Goal: Information Seeking & Learning: Learn about a topic

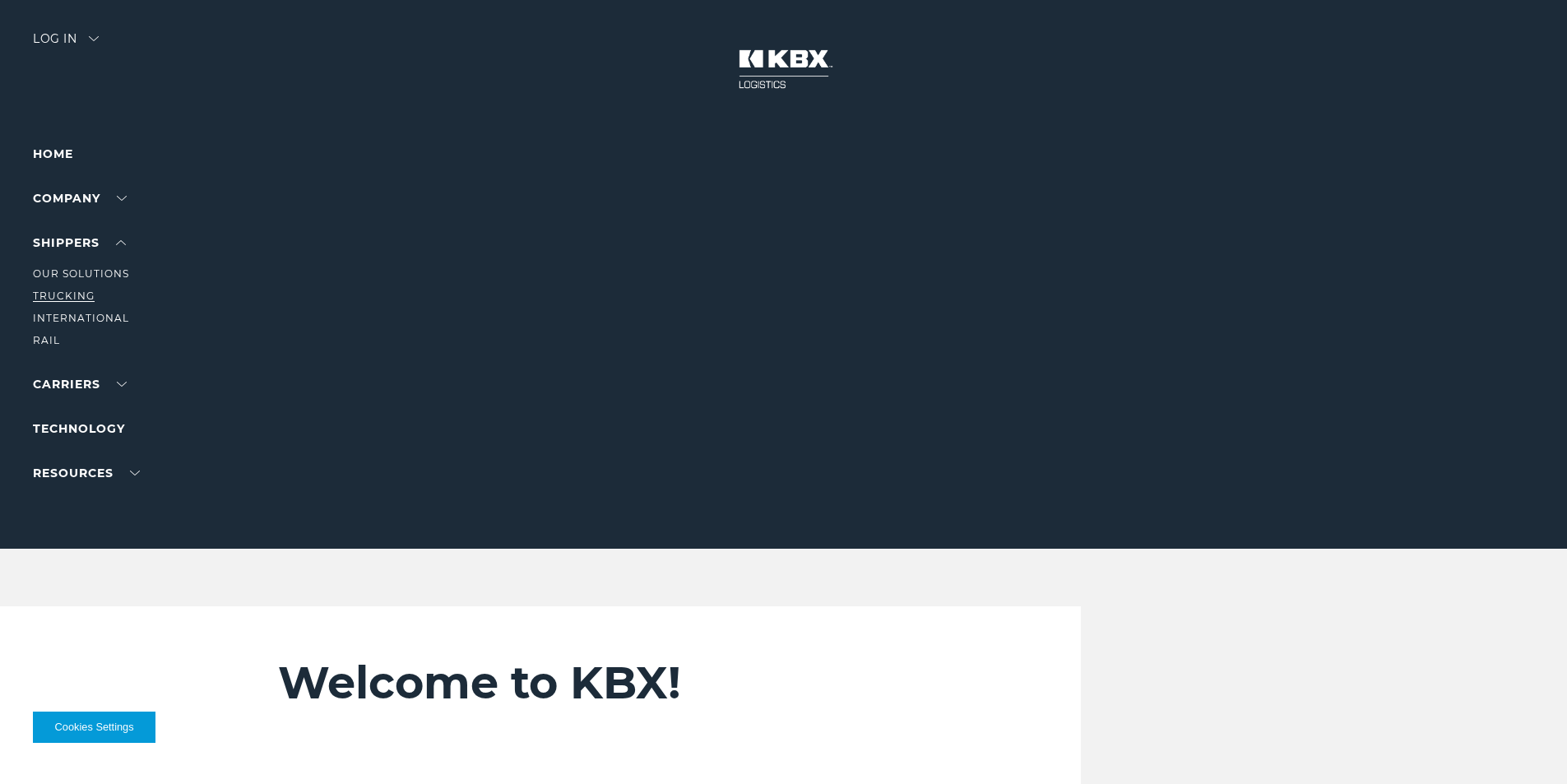
click at [63, 297] on link "Trucking" at bounding box center [64, 296] width 62 height 12
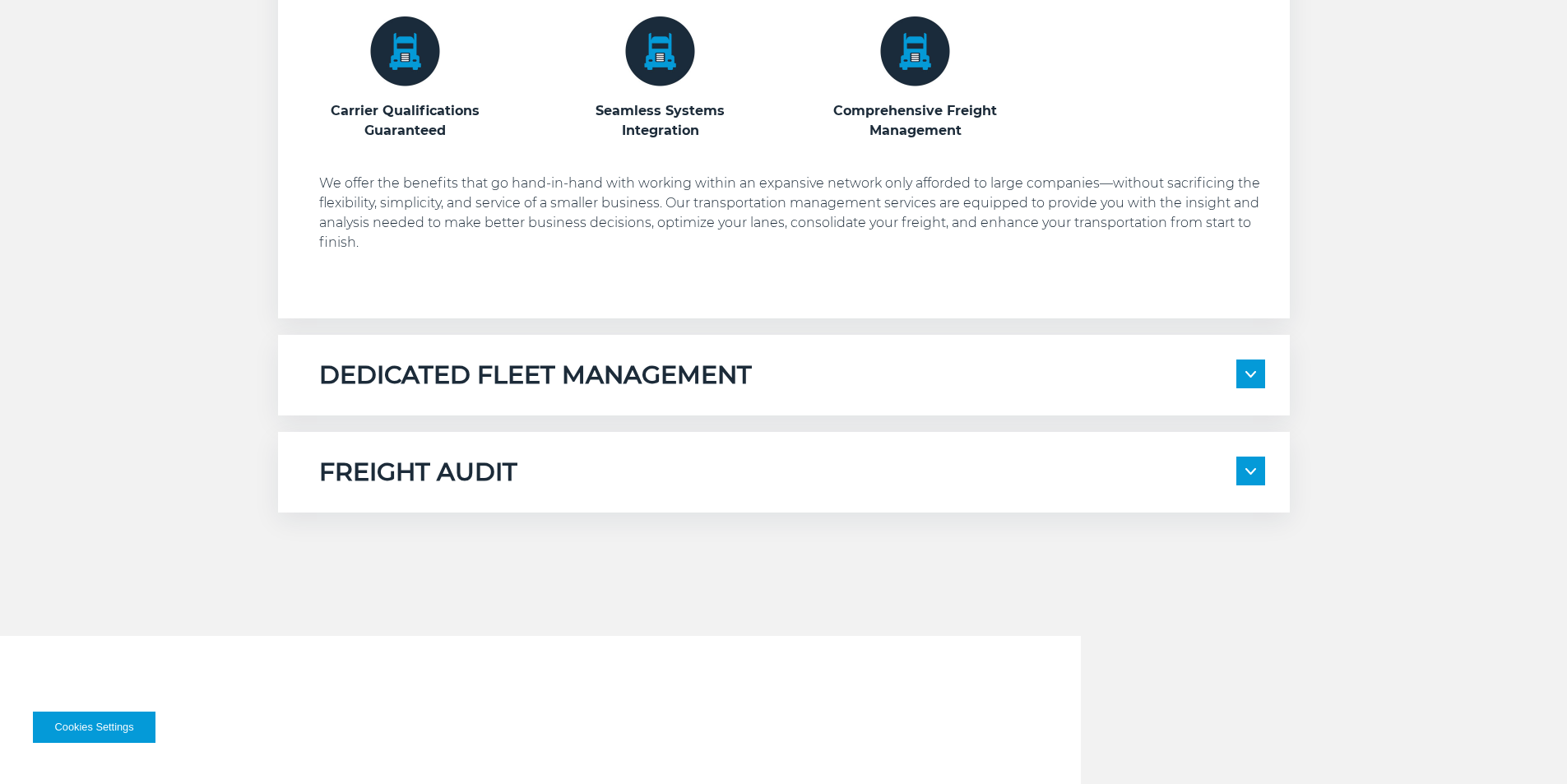
scroll to position [1222, 0]
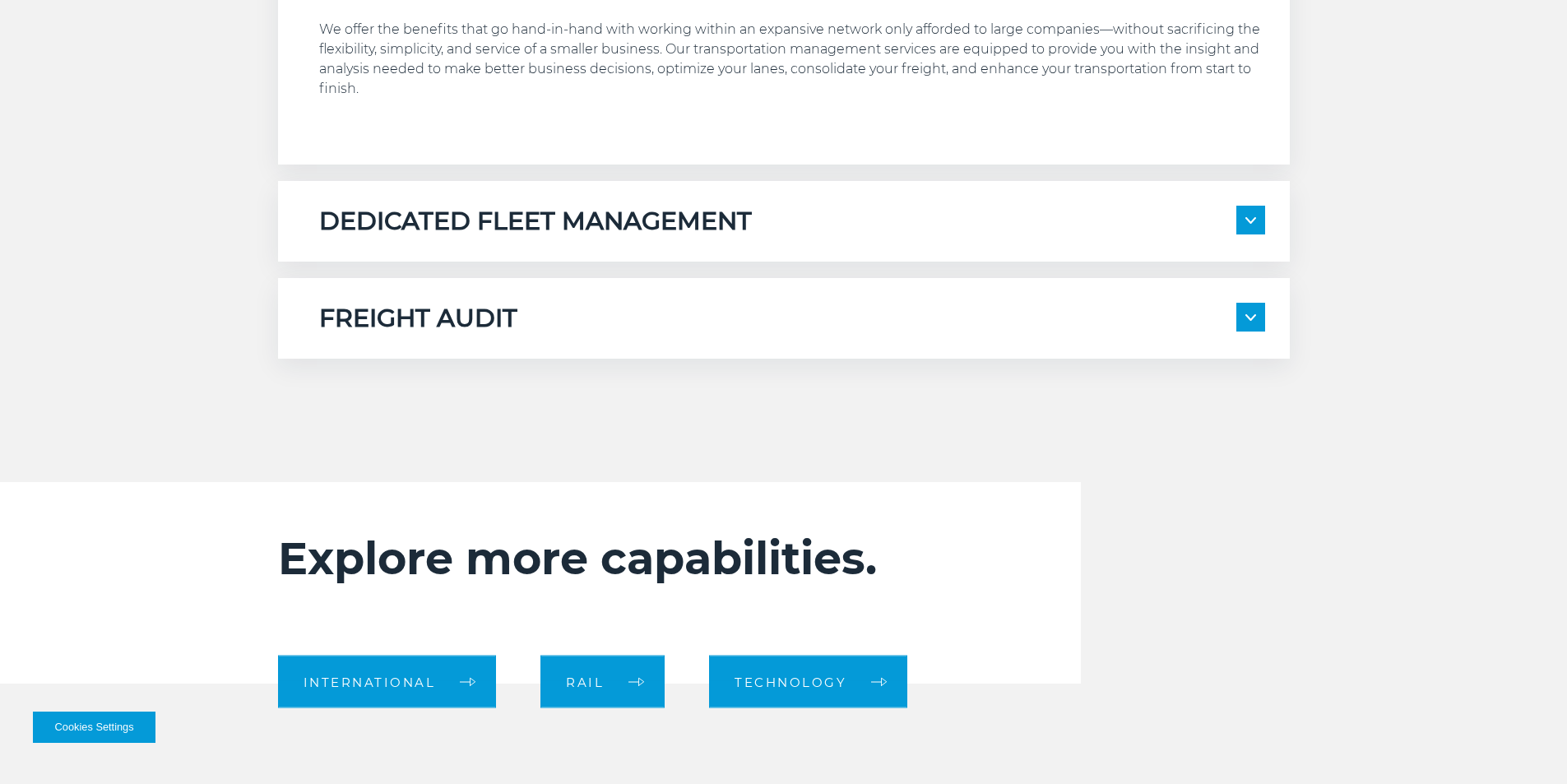
click at [442, 218] on h5 "DEDICATED FLEET MANAGEMENT" at bounding box center [535, 221] width 433 height 31
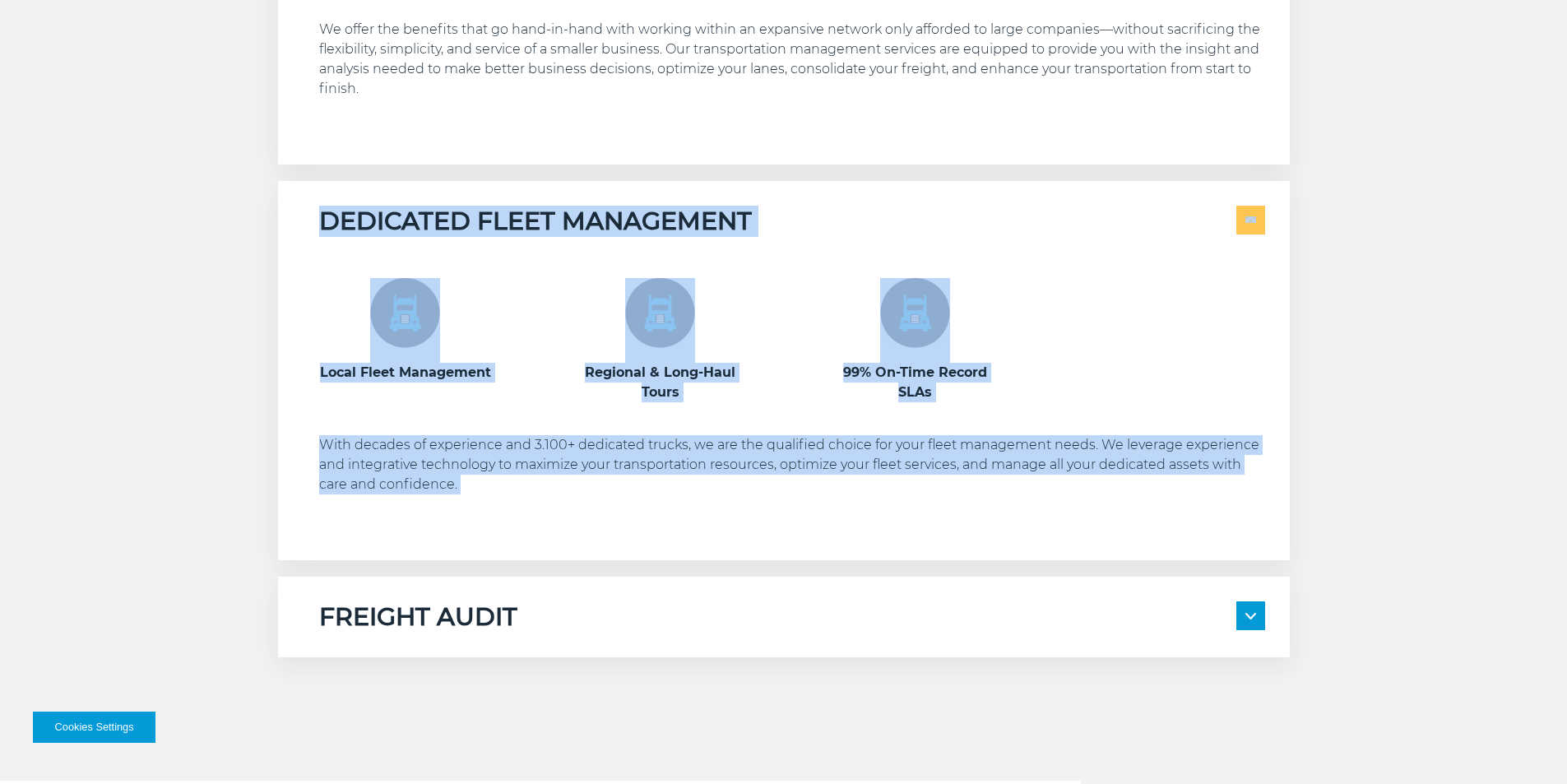
drag, startPoint x: 444, startPoint y: 218, endPoint x: 498, endPoint y: 524, distance: 310.7
click at [498, 524] on div "DEDICATED FLEET MANAGEMENT Local Fleet Management Regional & Long-Haul Tours" at bounding box center [784, 370] width 1012 height 379
click at [534, 471] on p "With decades of experience and 3.100+ dedicated trucks, we are the qualified ch…" at bounding box center [792, 464] width 946 height 59
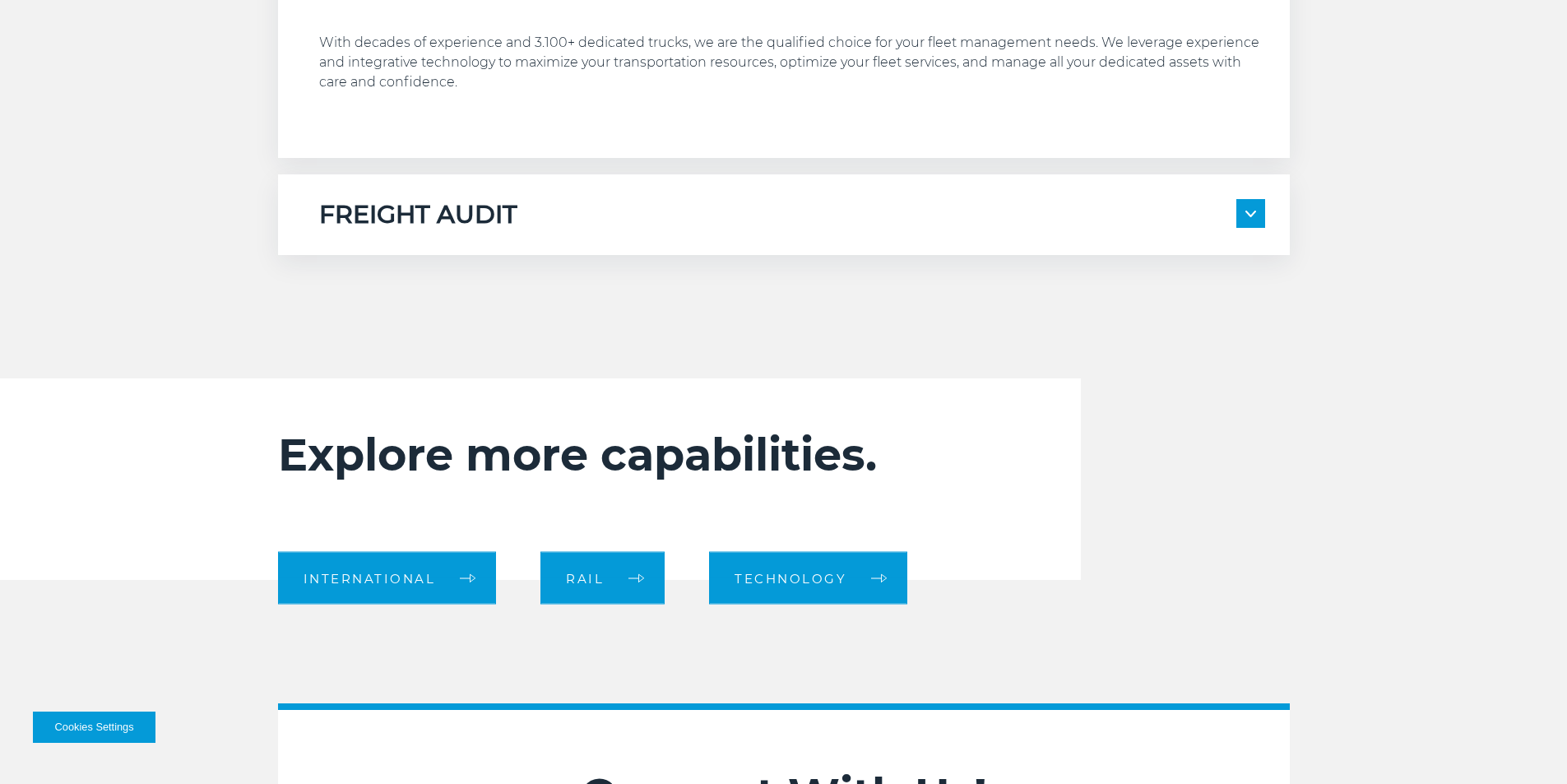
scroll to position [1386, 0]
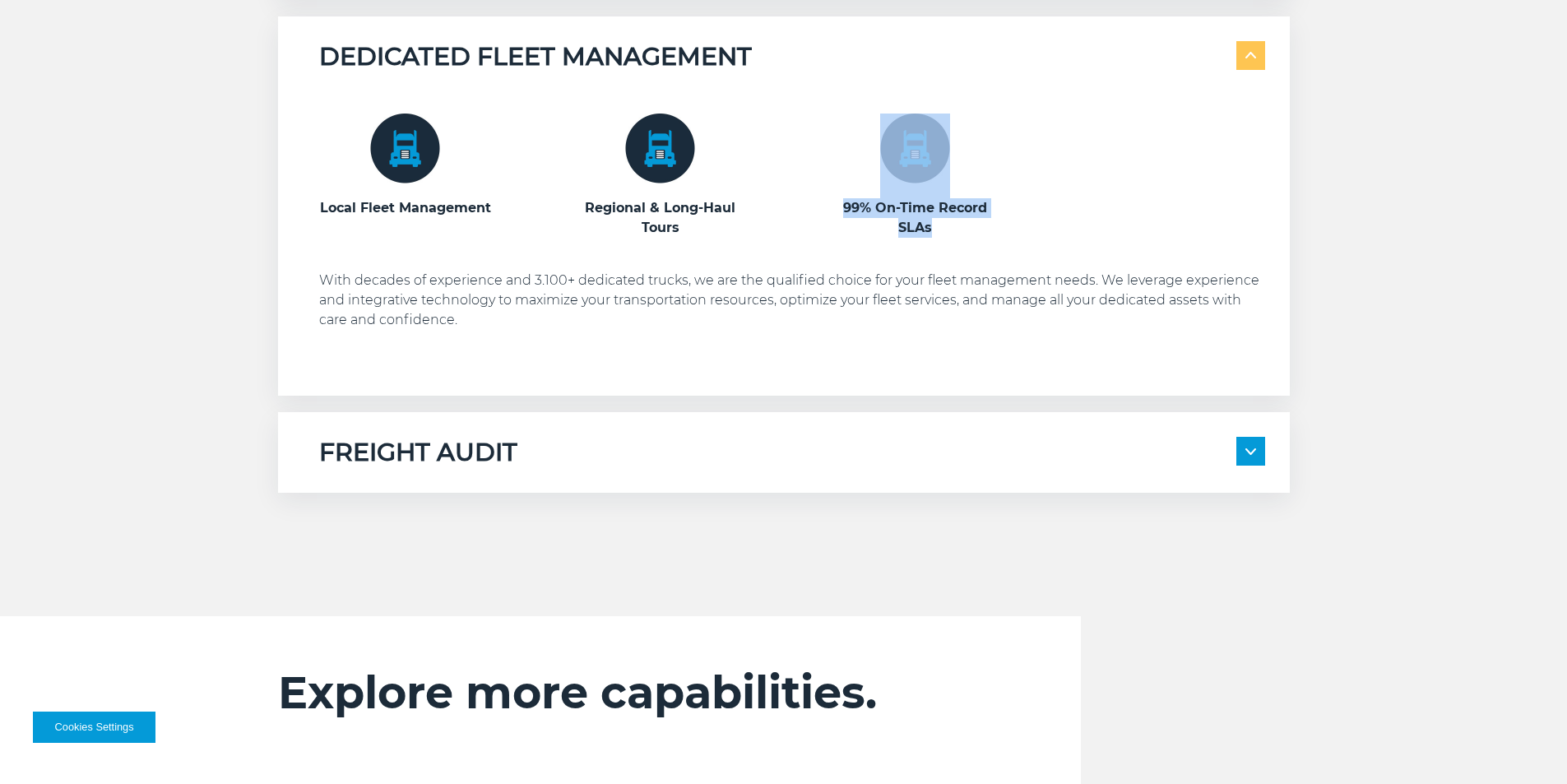
drag, startPoint x: 959, startPoint y: 234, endPoint x: 804, endPoint y: 257, distance: 156.7
click at [844, 199] on h3 "99% On-Time Record SLAs" at bounding box center [915, 218] width 173 height 40
click at [751, 291] on p "With decades of experience and 3.100+ dedicated trucks, we are the qualified ch…" at bounding box center [792, 300] width 946 height 59
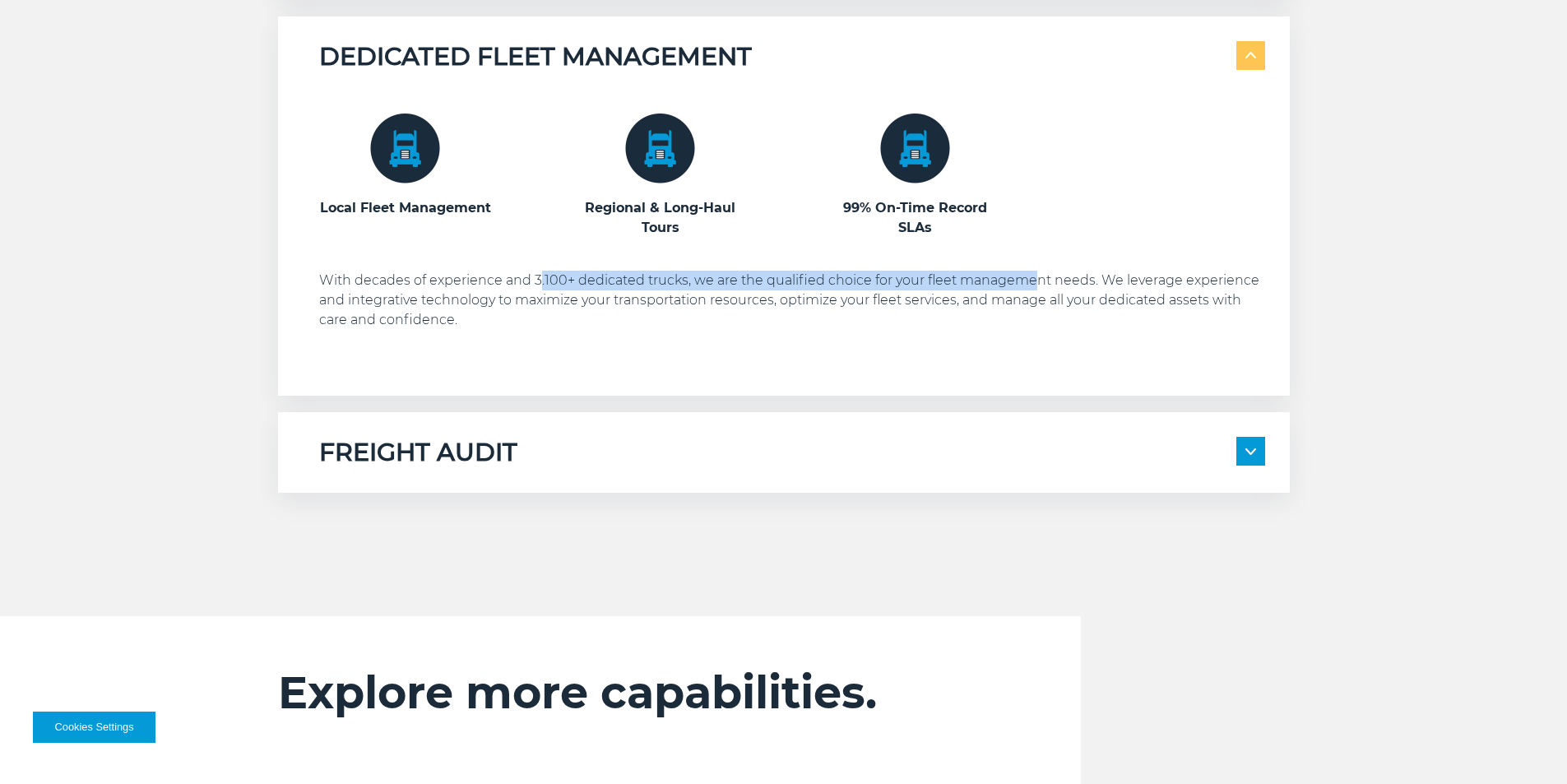
drag, startPoint x: 538, startPoint y: 284, endPoint x: 1031, endPoint y: 291, distance: 493.0
click at [1031, 291] on p "With decades of experience and 3.100+ dedicated trucks, we are the qualified ch…" at bounding box center [792, 300] width 946 height 59
click at [726, 320] on p "With decades of experience and 3.100+ dedicated trucks, we are the qualified ch…" at bounding box center [792, 300] width 946 height 59
drag, startPoint x: 697, startPoint y: 263, endPoint x: 1091, endPoint y: 291, distance: 395.0
click at [1103, 287] on div "Local Fleet Management Regional & Long-Haul Tours 99% On-Time Record SLAs" at bounding box center [792, 221] width 946 height 298
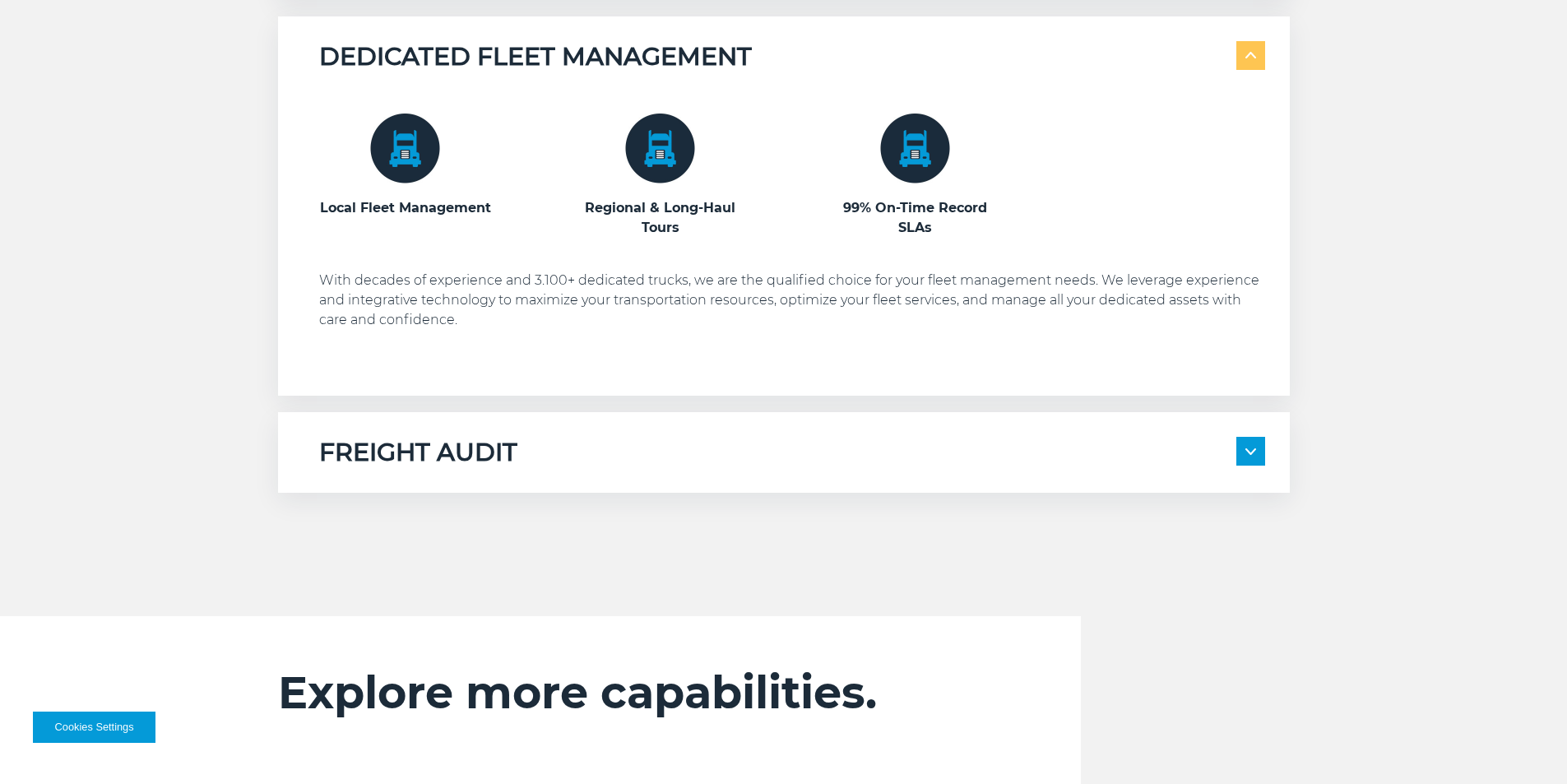
drag, startPoint x: 944, startPoint y: 334, endPoint x: 851, endPoint y: 281, distance: 107.0
click at [917, 334] on div "Local Fleet Management Regional & Long-Haul Tours 99% On-Time Record SLAs" at bounding box center [792, 221] width 946 height 298
drag, startPoint x: 833, startPoint y: 266, endPoint x: 1222, endPoint y: 276, distance: 389.1
click at [1222, 276] on div "Local Fleet Management Regional & Long-Haul Tours 99% On-Time Record SLAs" at bounding box center [792, 221] width 946 height 298
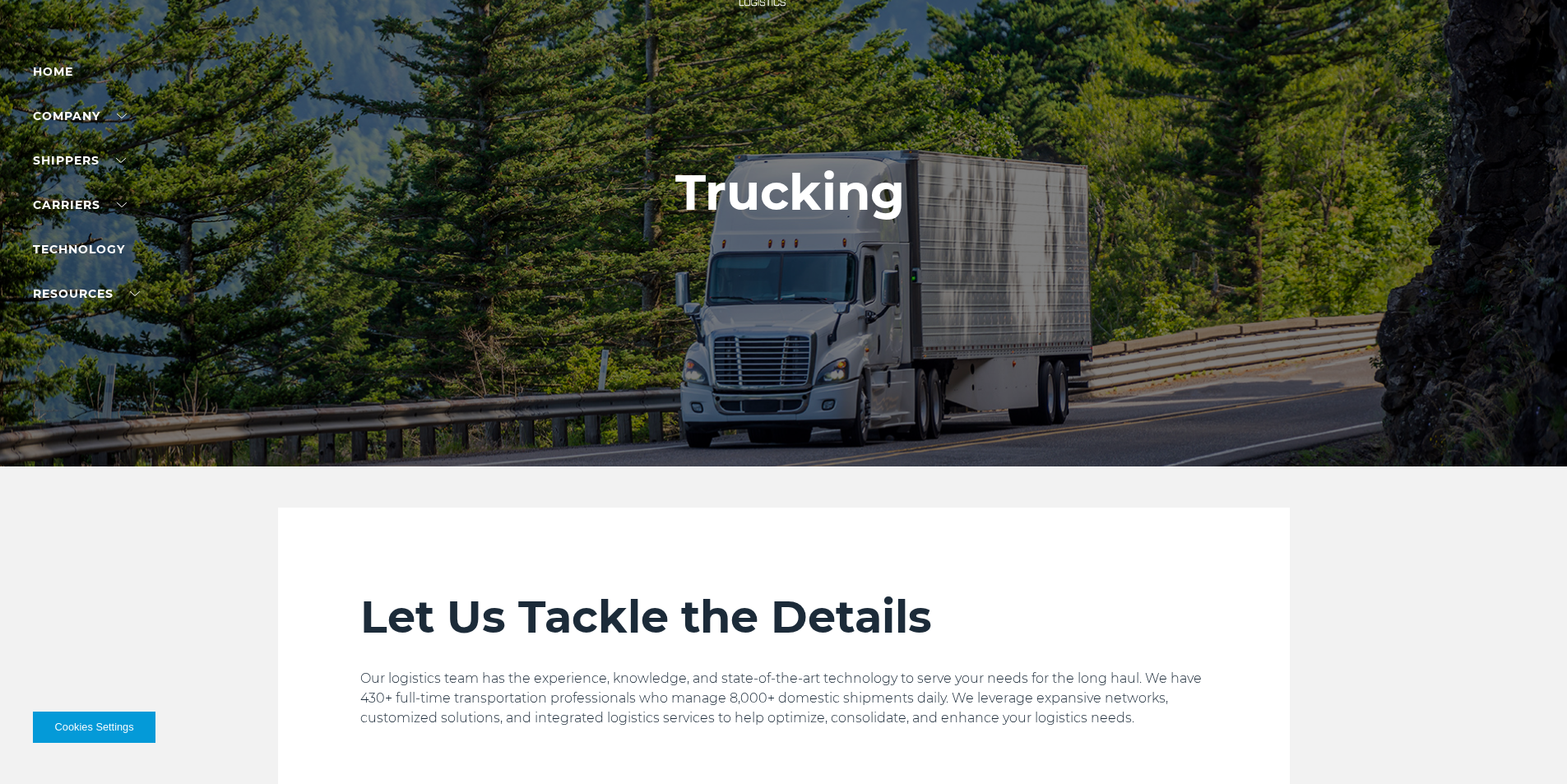
scroll to position [0, 0]
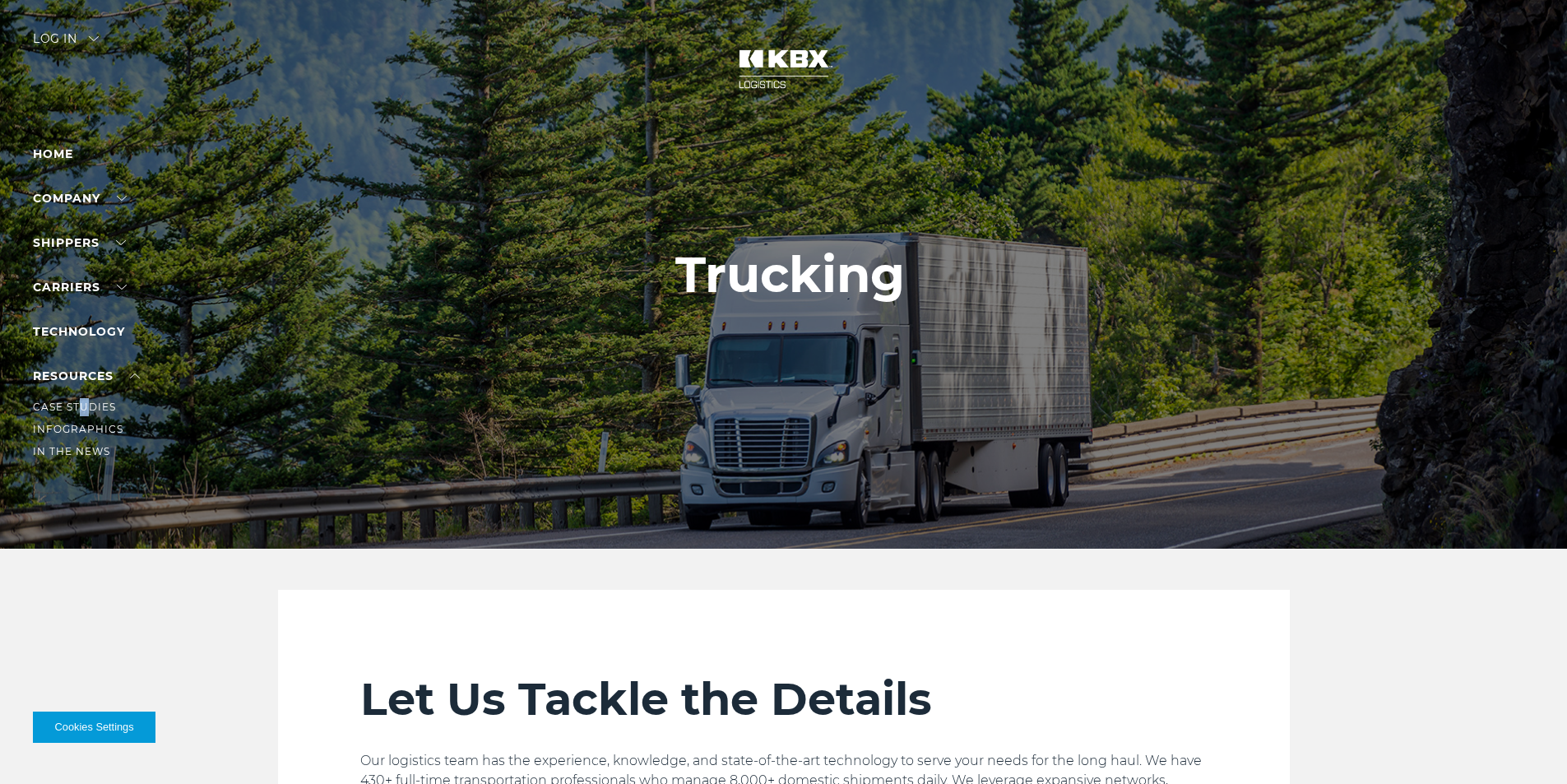
click at [83, 391] on ul "Case Studies Infographics In The News" at bounding box center [104, 423] width 143 height 75
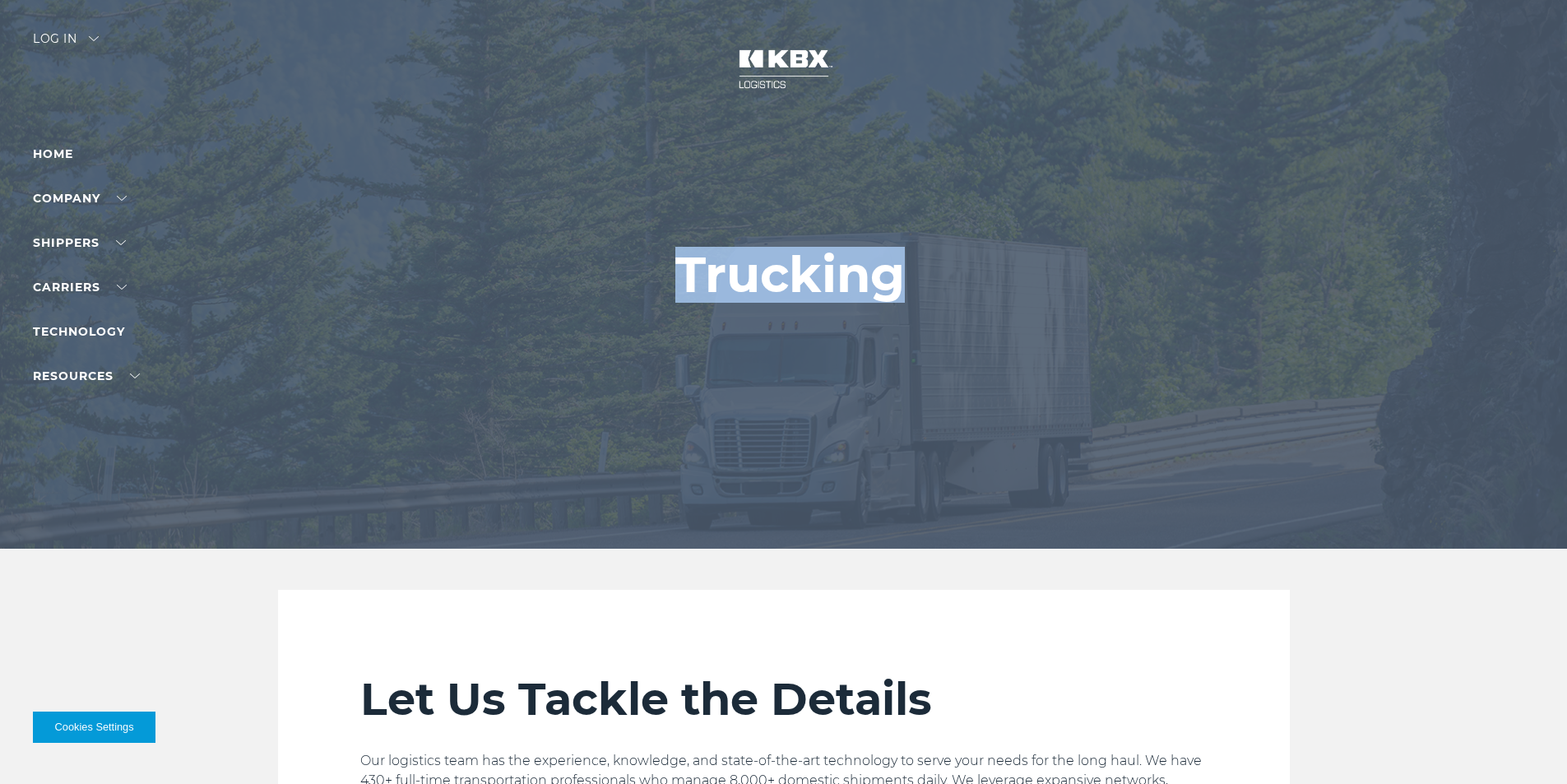
drag, startPoint x: 83, startPoint y: 391, endPoint x: 157, endPoint y: 619, distance: 239.7
click at [219, 606] on div "Let Us Tackle the Details Our logistics team has the experience, knowledge, and…" at bounding box center [784, 735] width 1567 height 291
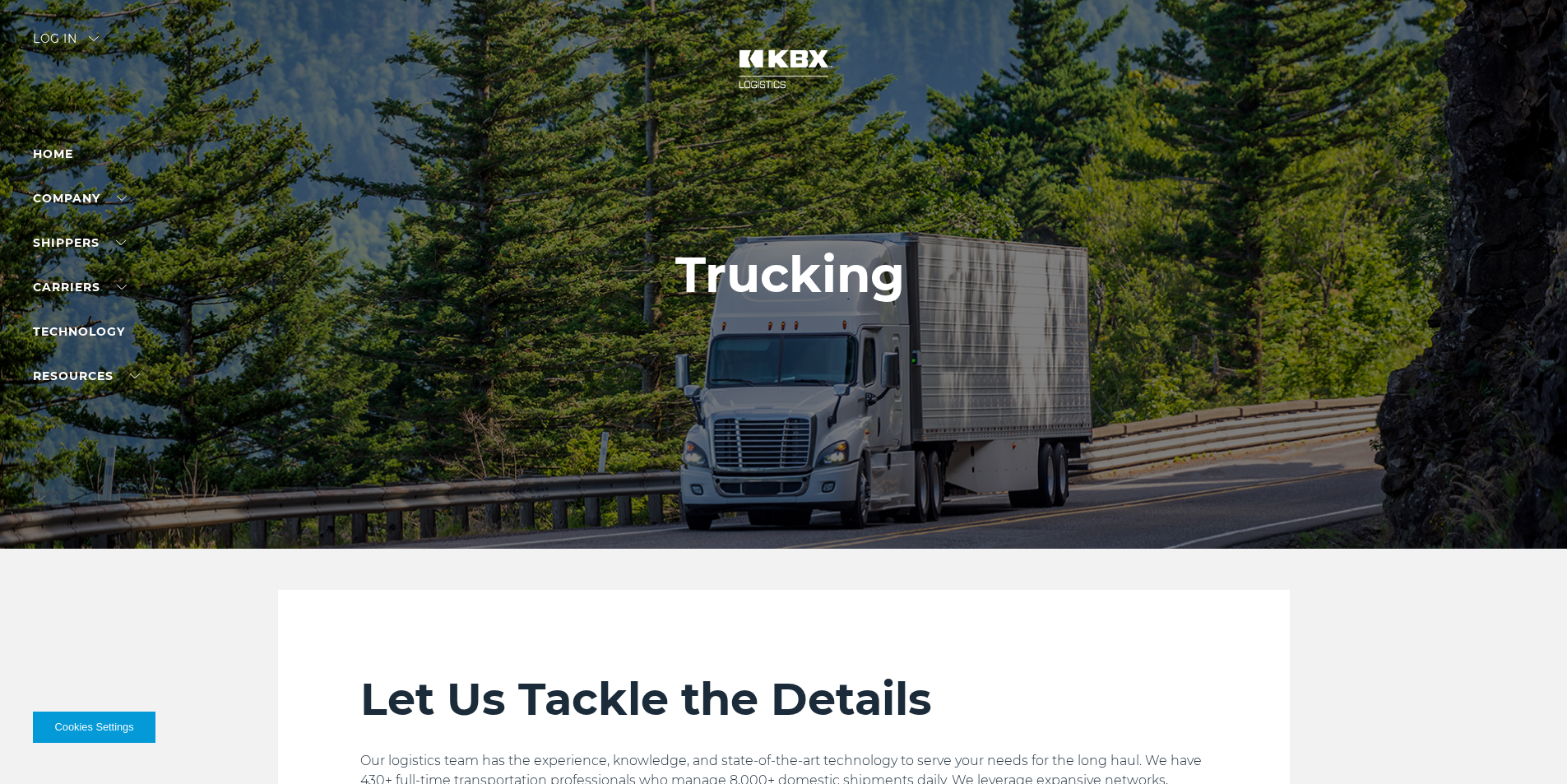
click at [86, 39] on div "Log in" at bounding box center [65, 45] width 66 height 24
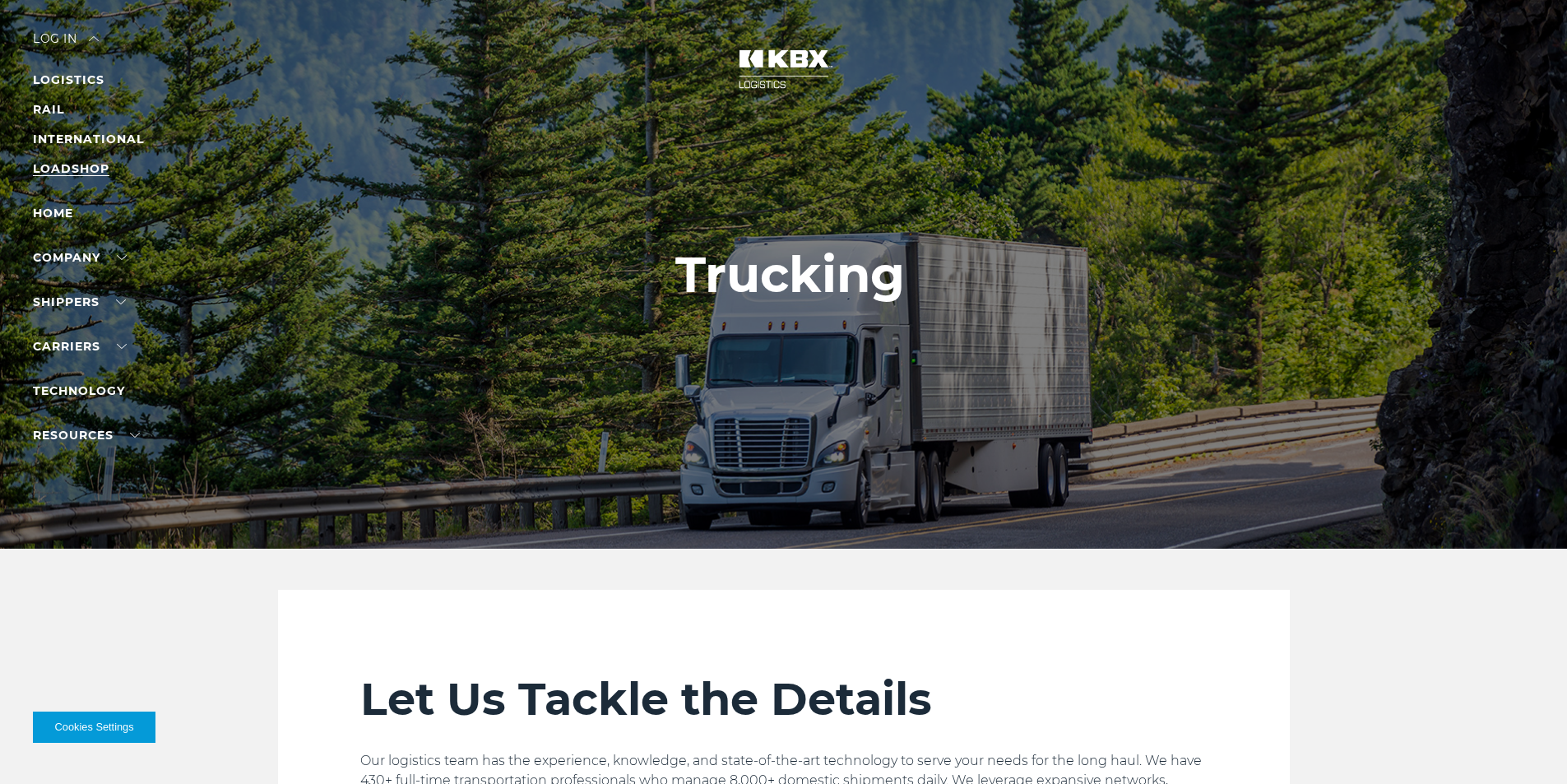
click at [59, 165] on link "LOADSHOP" at bounding box center [71, 168] width 77 height 15
